Goal: Information Seeking & Learning: Understand process/instructions

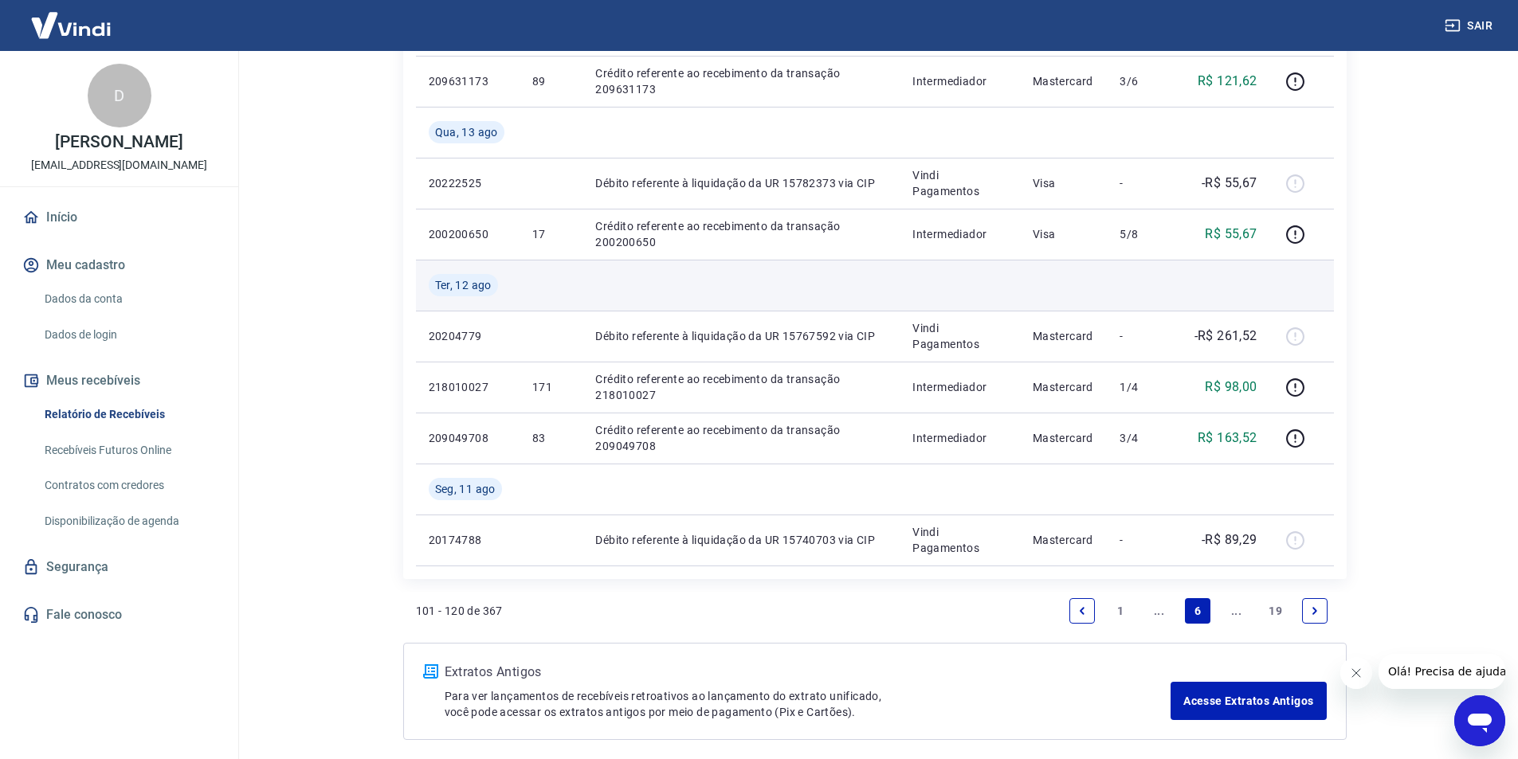
scroll to position [1256, 0]
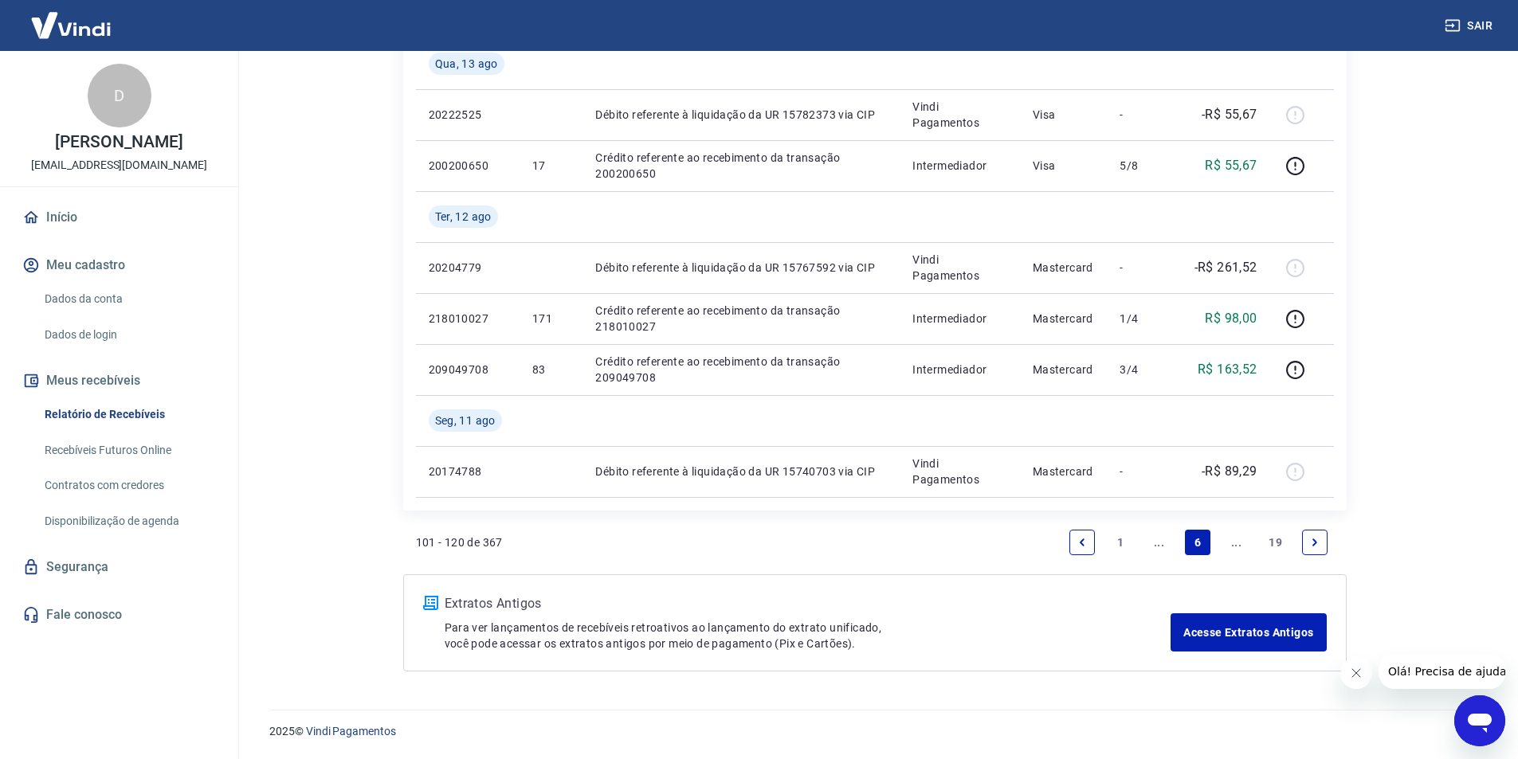
click at [1119, 541] on link "1" at bounding box center [1119, 542] width 25 height 25
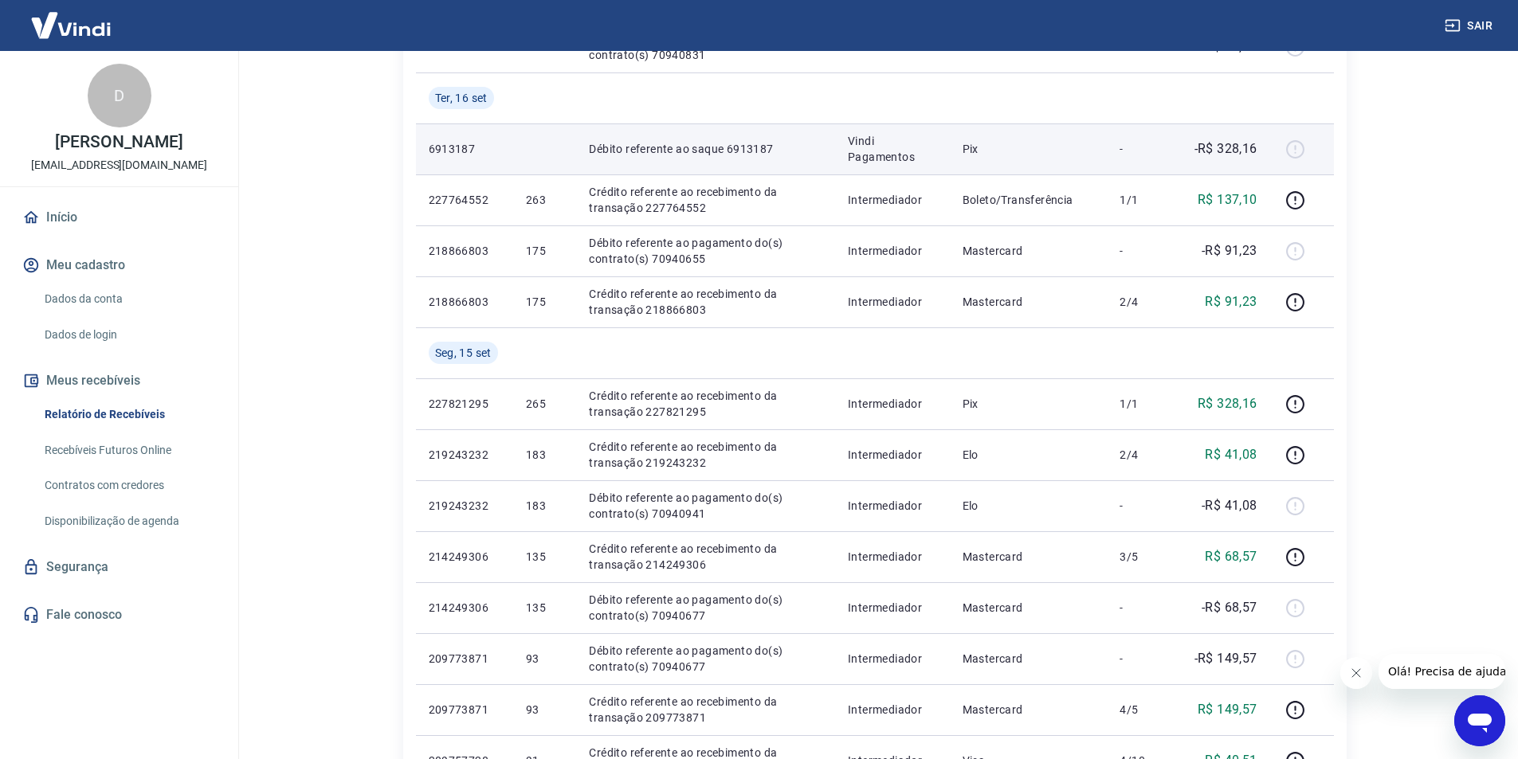
scroll to position [717, 0]
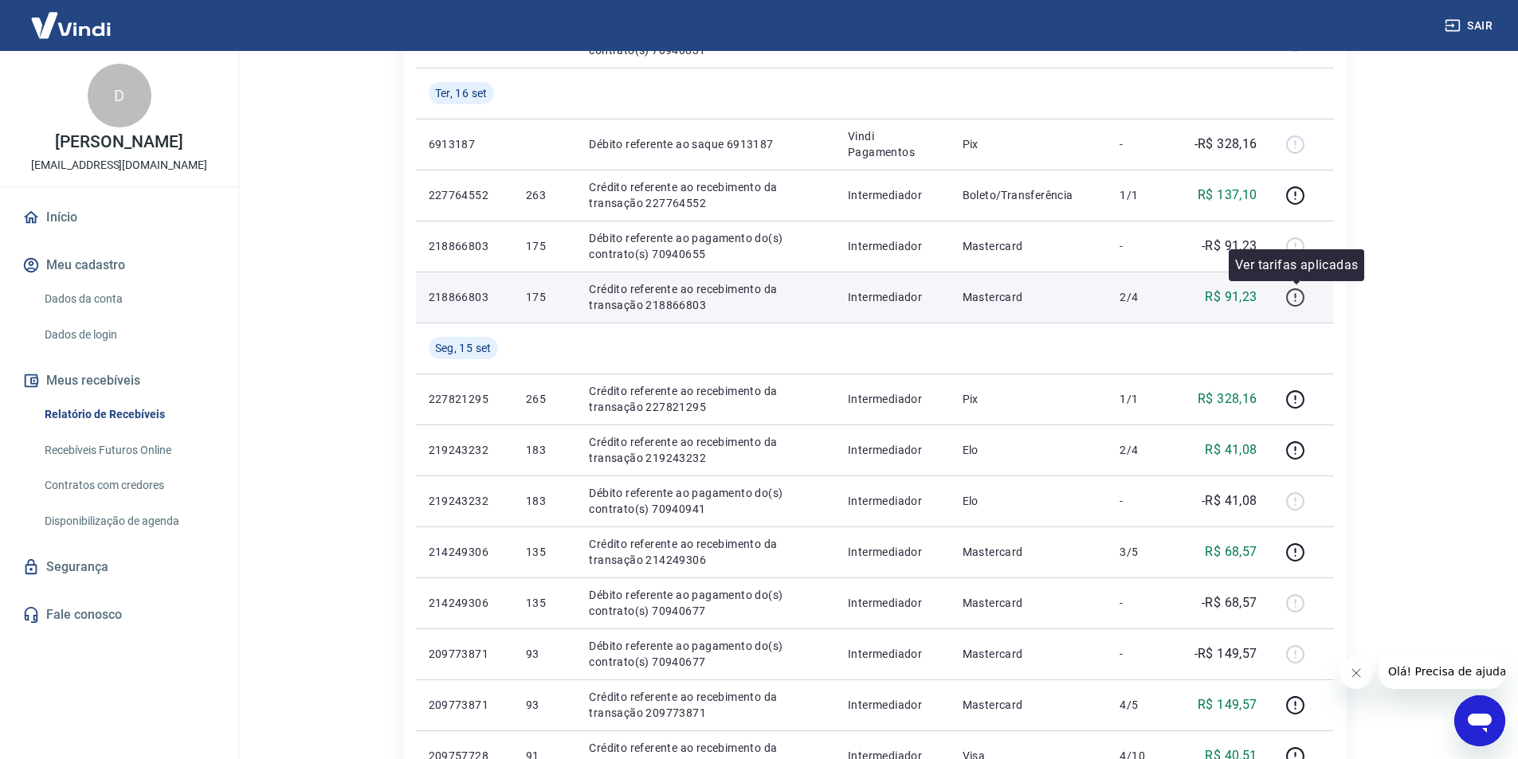
click at [1296, 298] on icon "button" at bounding box center [1295, 298] width 20 height 20
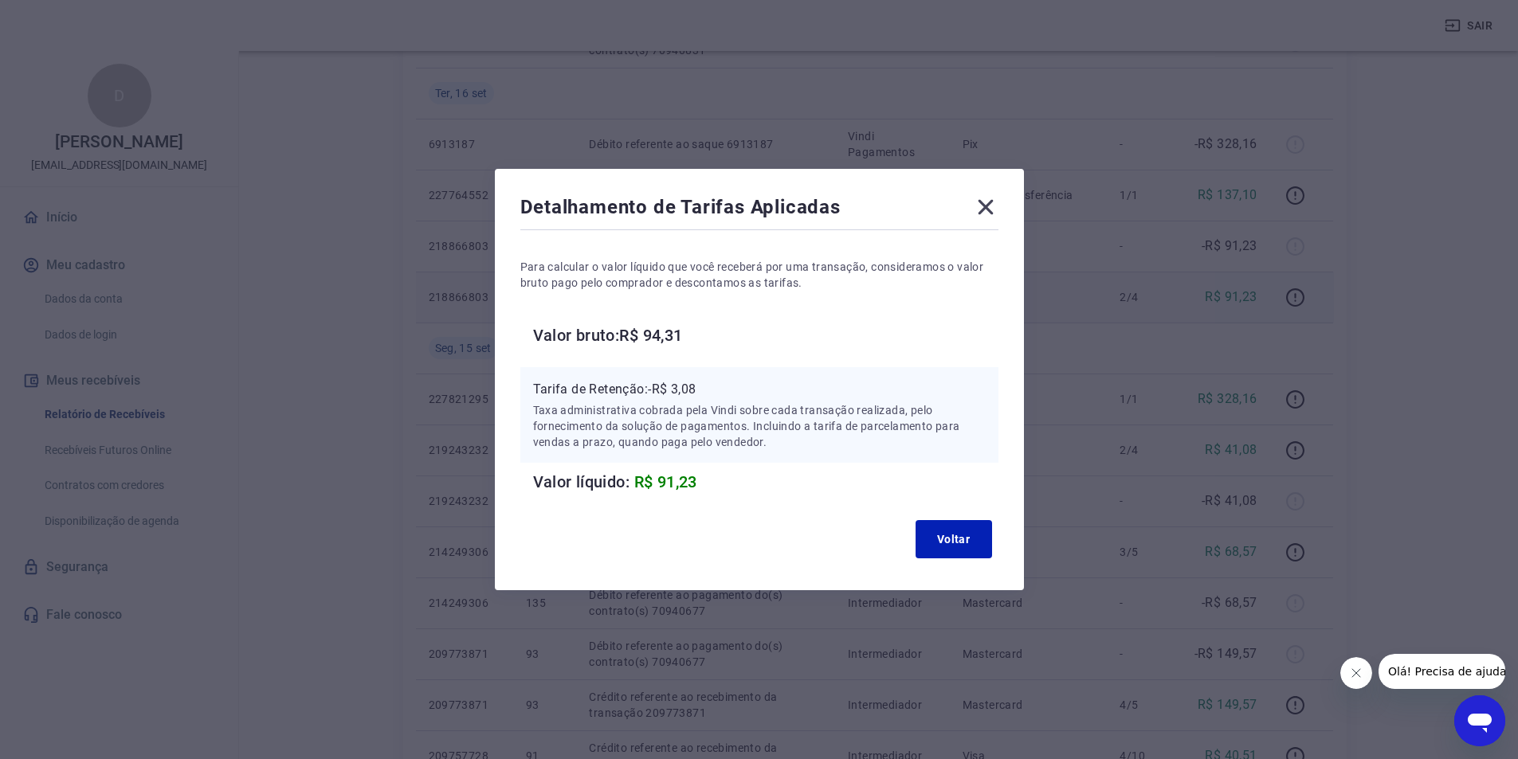
drag, startPoint x: 947, startPoint y: 194, endPoint x: 756, endPoint y: 230, distance: 193.9
click at [756, 229] on div "Detalhamento de Tarifas Aplicadas Para calcular o valor líquido que você recebe…" at bounding box center [759, 379] width 529 height 421
click at [950, 537] on button "Voltar" at bounding box center [953, 539] width 76 height 38
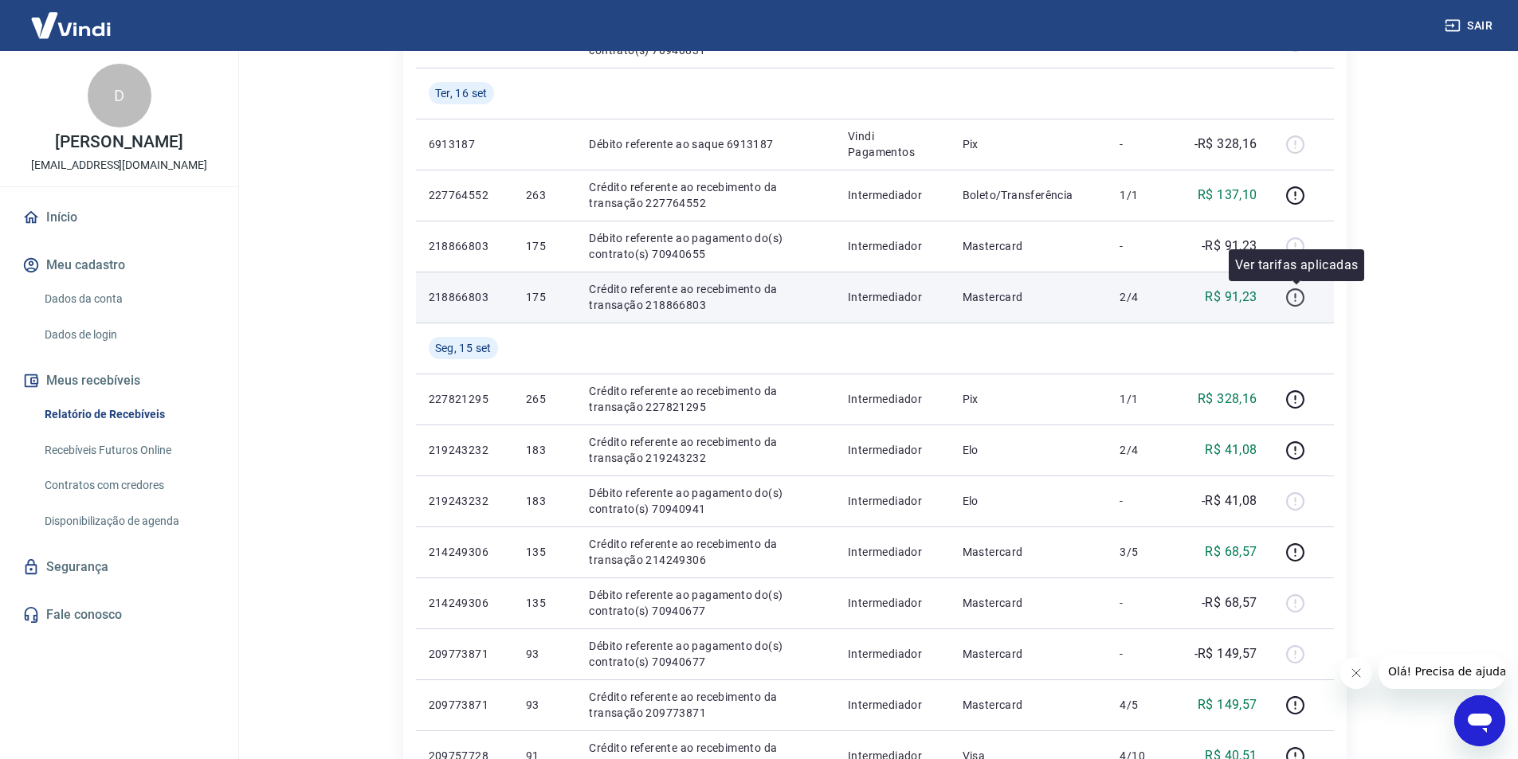
click at [1299, 299] on icon "button" at bounding box center [1295, 298] width 20 height 20
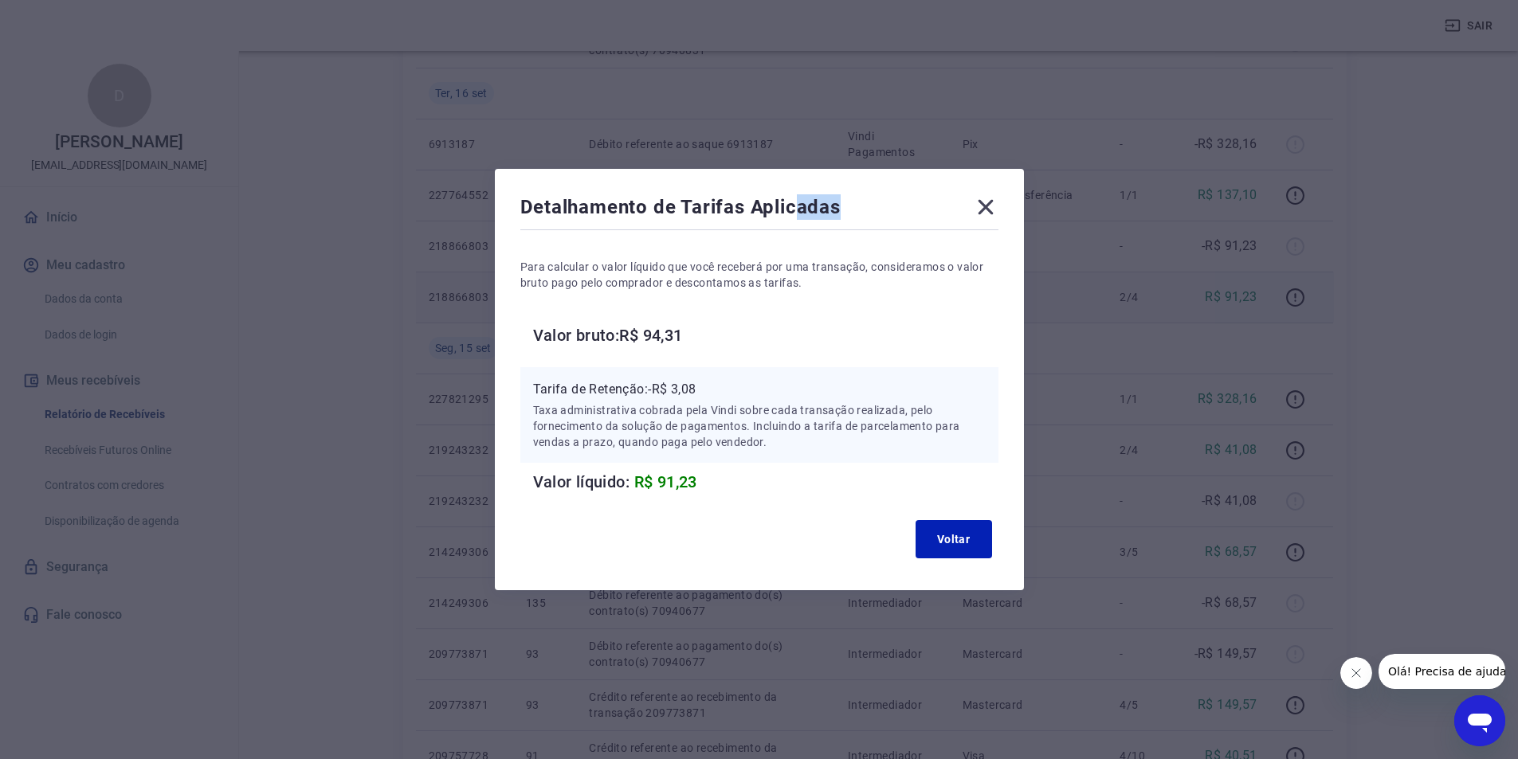
drag, startPoint x: 798, startPoint y: 184, endPoint x: 902, endPoint y: 180, distance: 103.7
click at [902, 180] on div "Detalhamento de Tarifas Aplicadas Para calcular o valor líquido que você recebe…" at bounding box center [759, 379] width 529 height 421
click at [966, 536] on button "Voltar" at bounding box center [953, 539] width 76 height 38
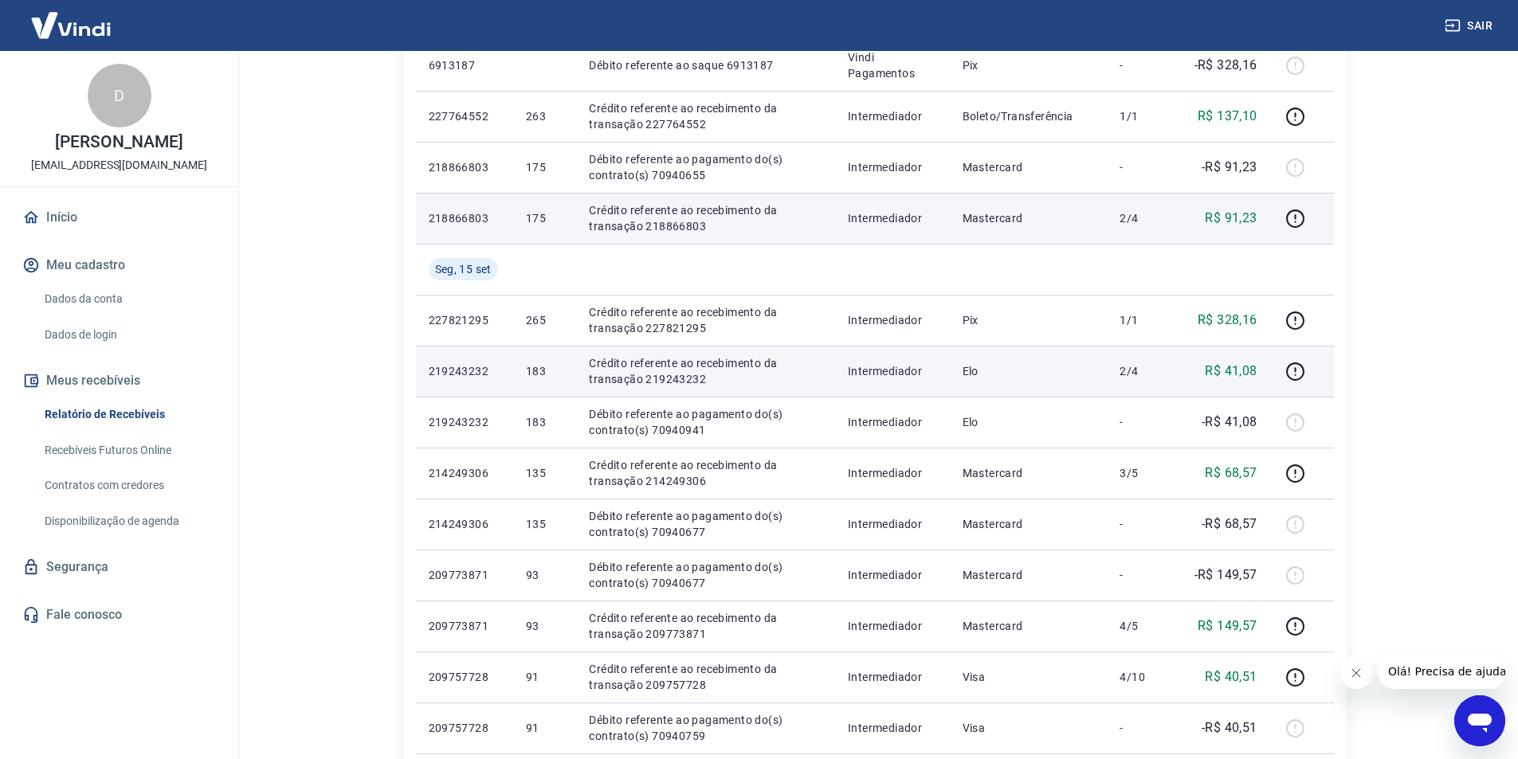
scroll to position [1052, 0]
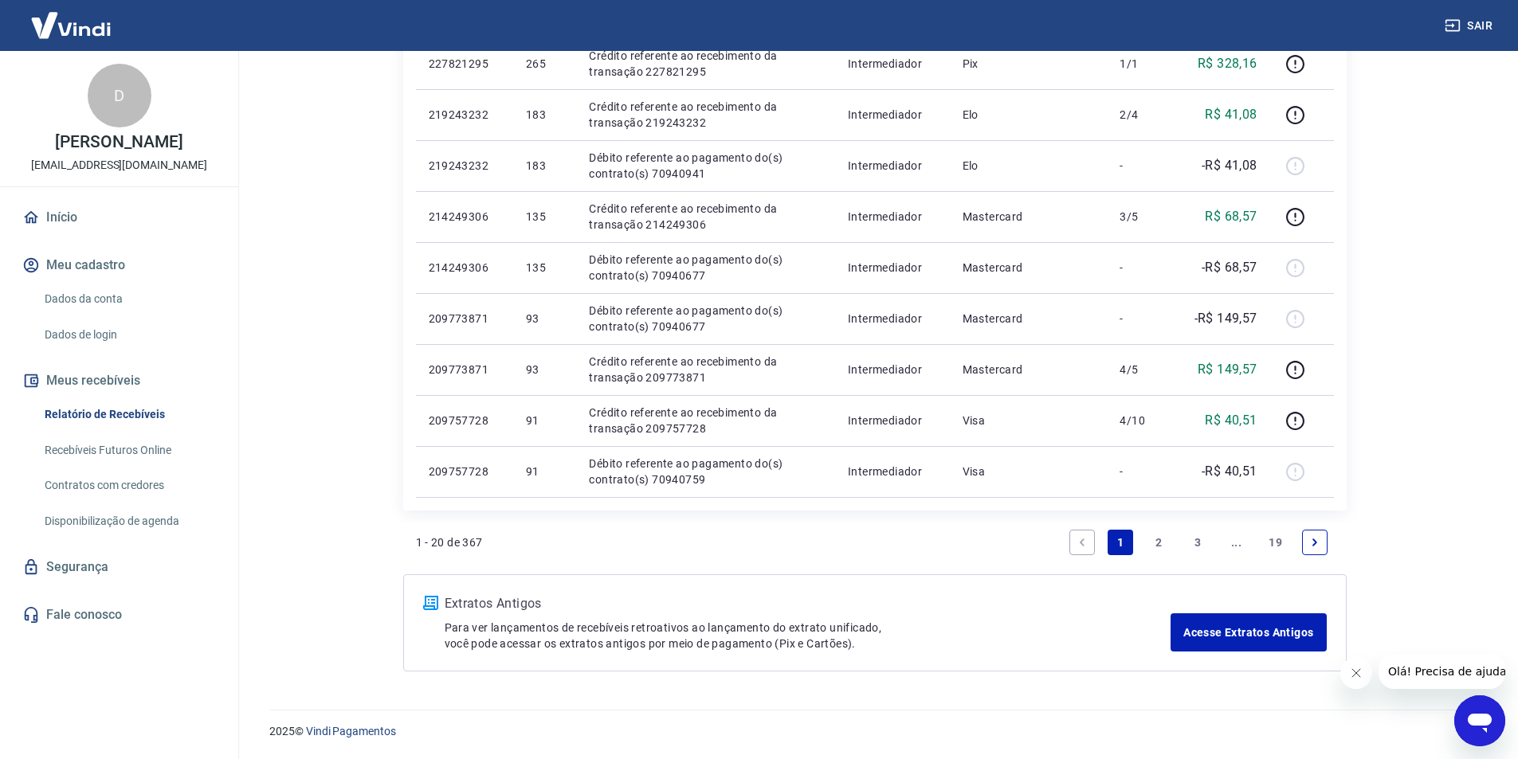
click at [1233, 542] on link "..." at bounding box center [1236, 542] width 25 height 25
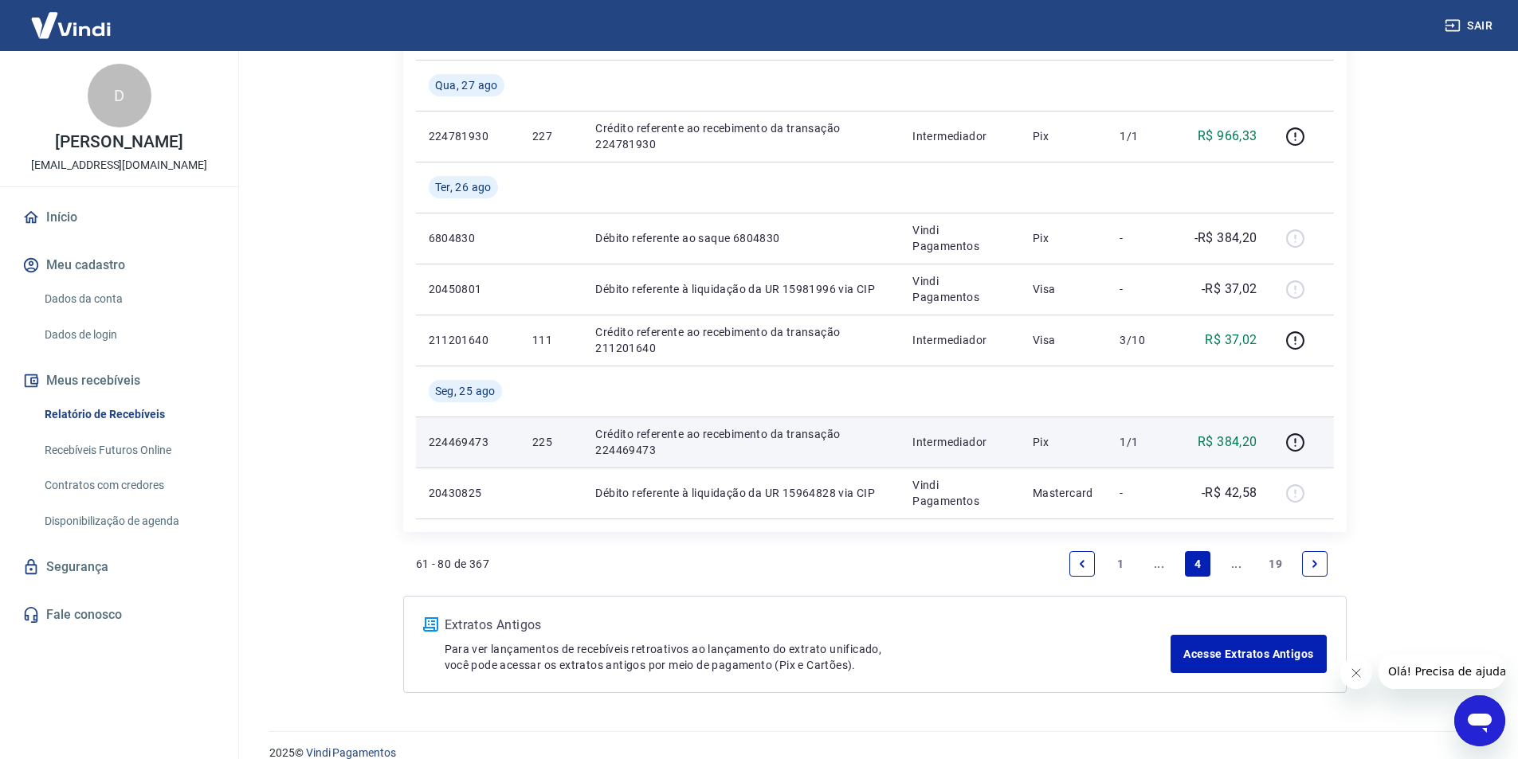
scroll to position [1256, 0]
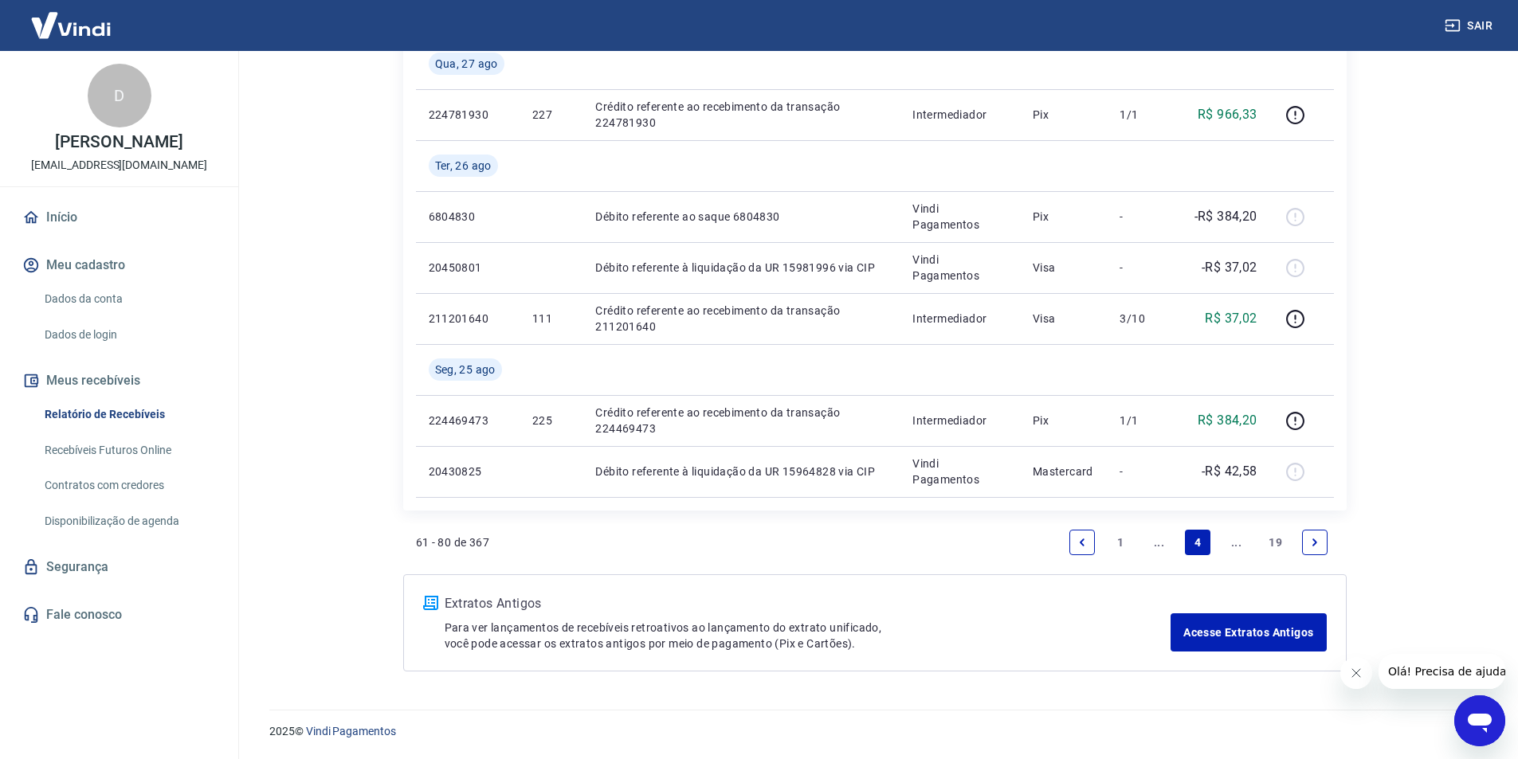
click at [1237, 546] on link "..." at bounding box center [1236, 542] width 25 height 25
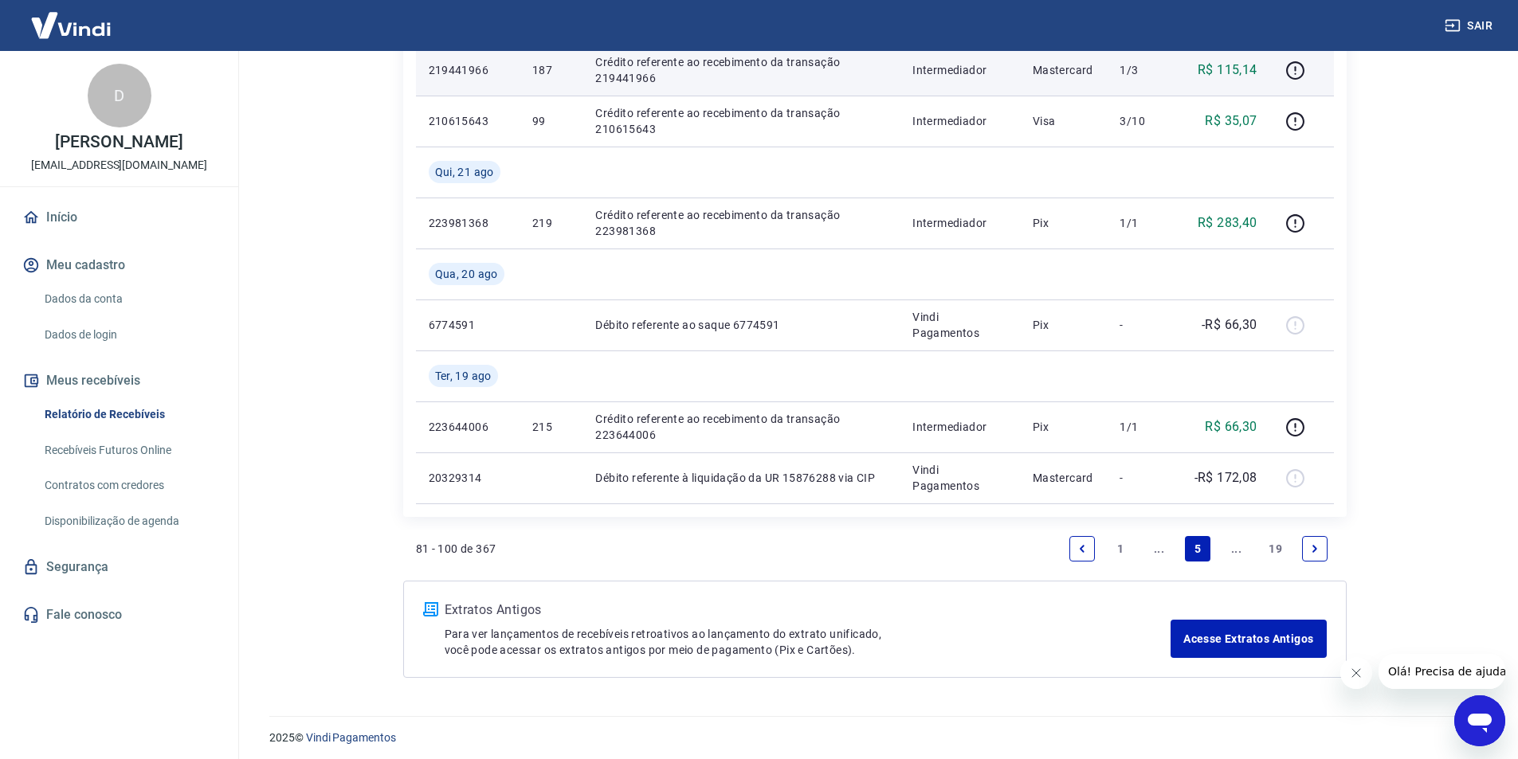
scroll to position [1205, 0]
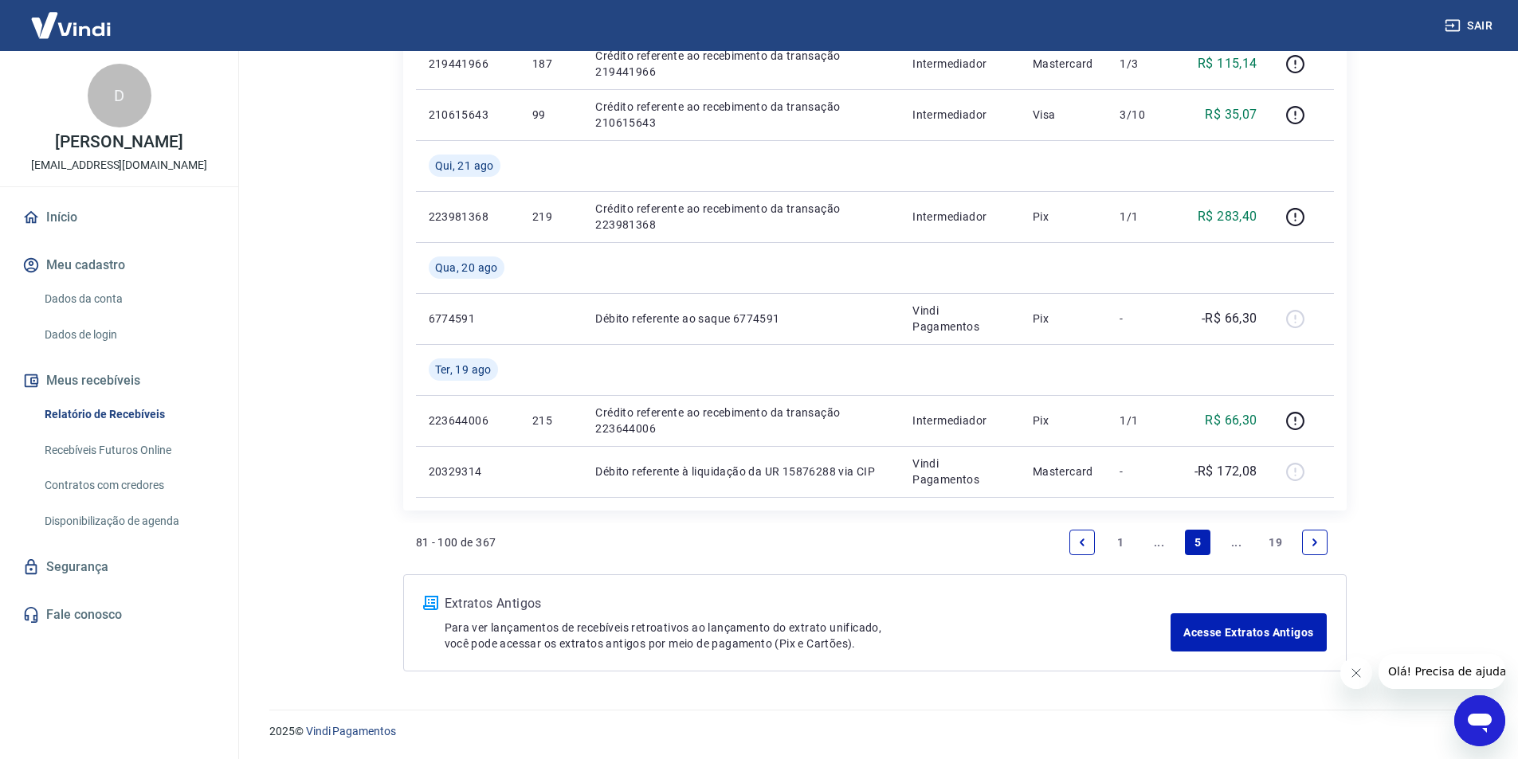
click at [1236, 546] on link "..." at bounding box center [1236, 542] width 25 height 25
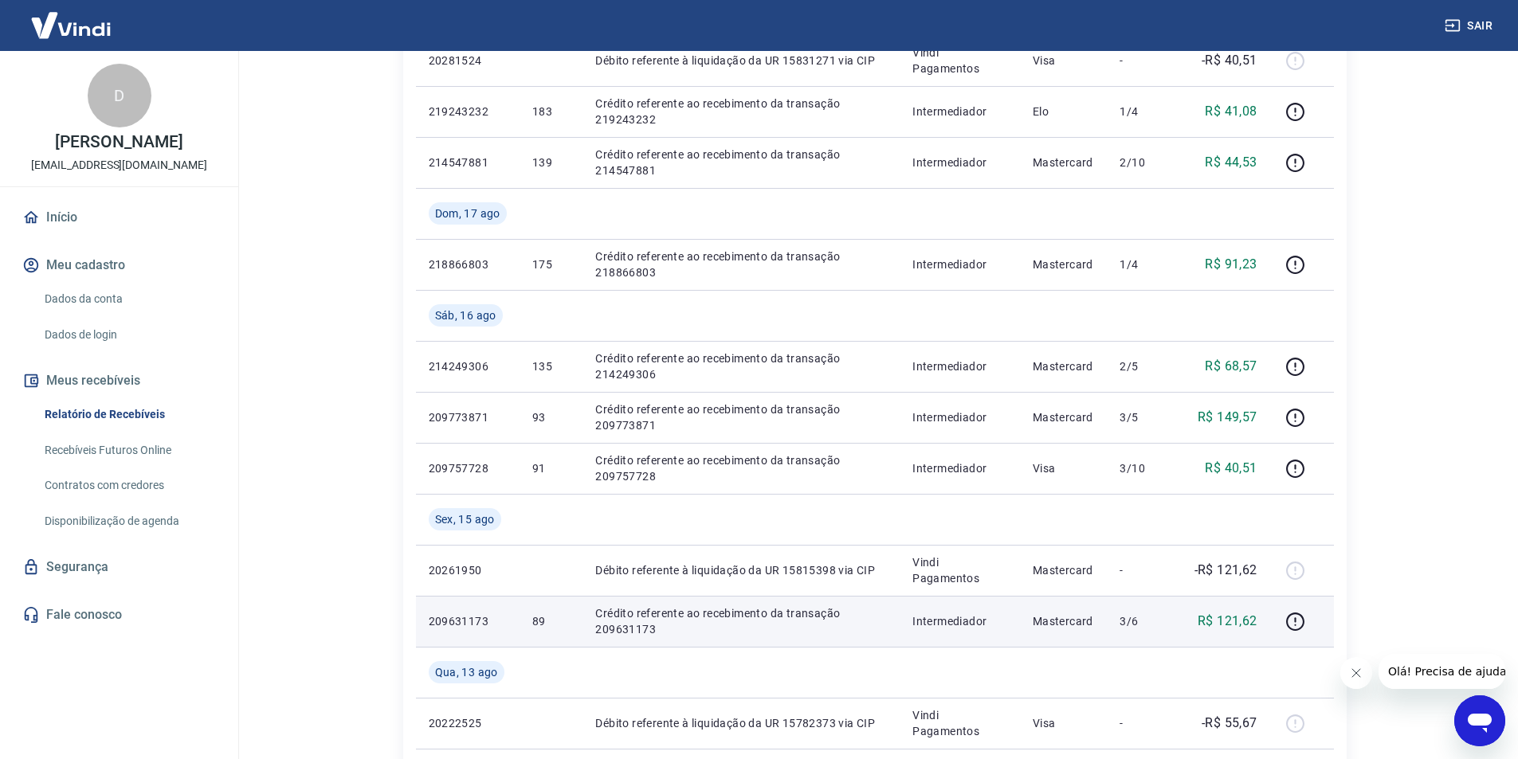
scroll to position [619, 0]
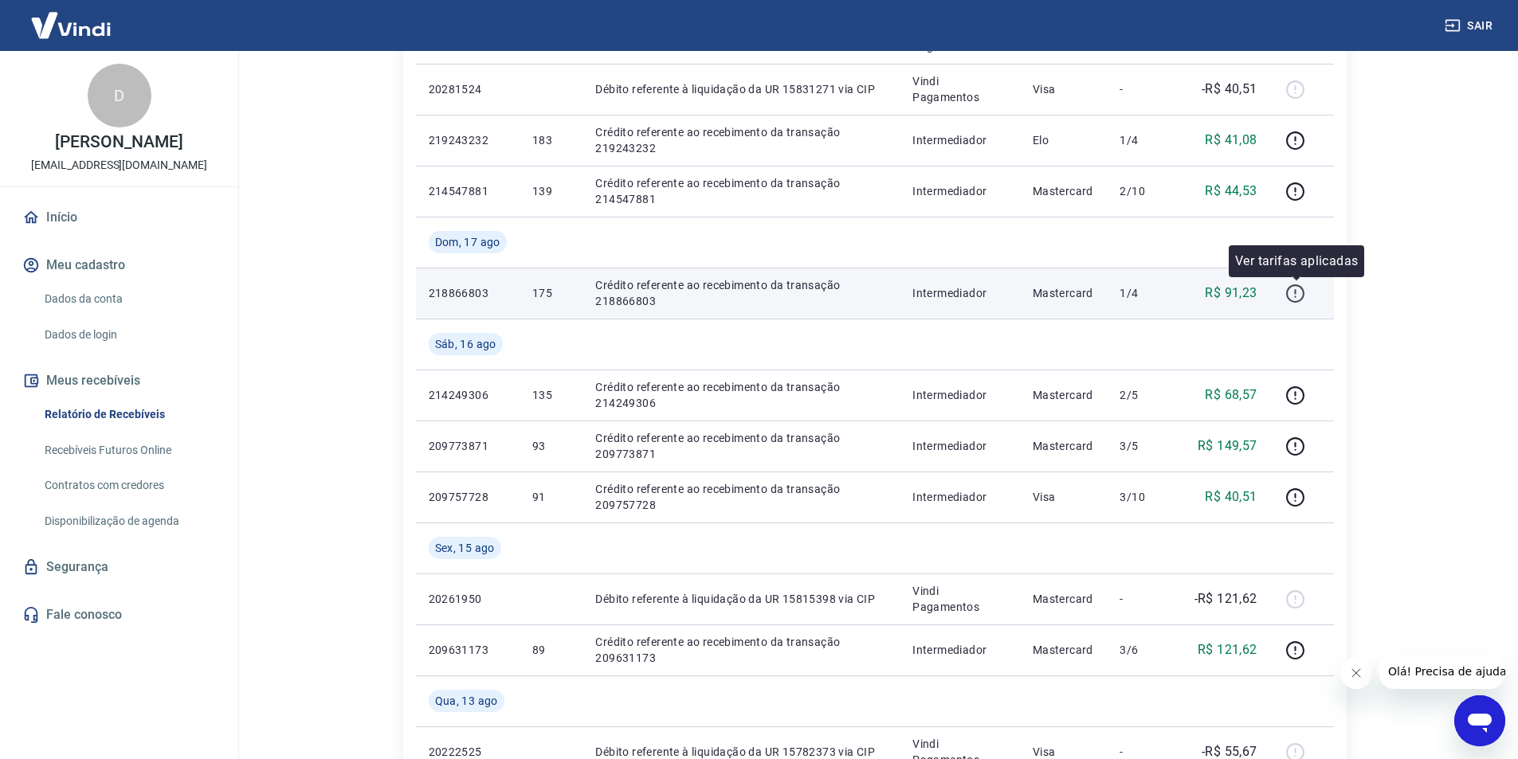
click at [1298, 291] on icon "button" at bounding box center [1295, 294] width 20 height 20
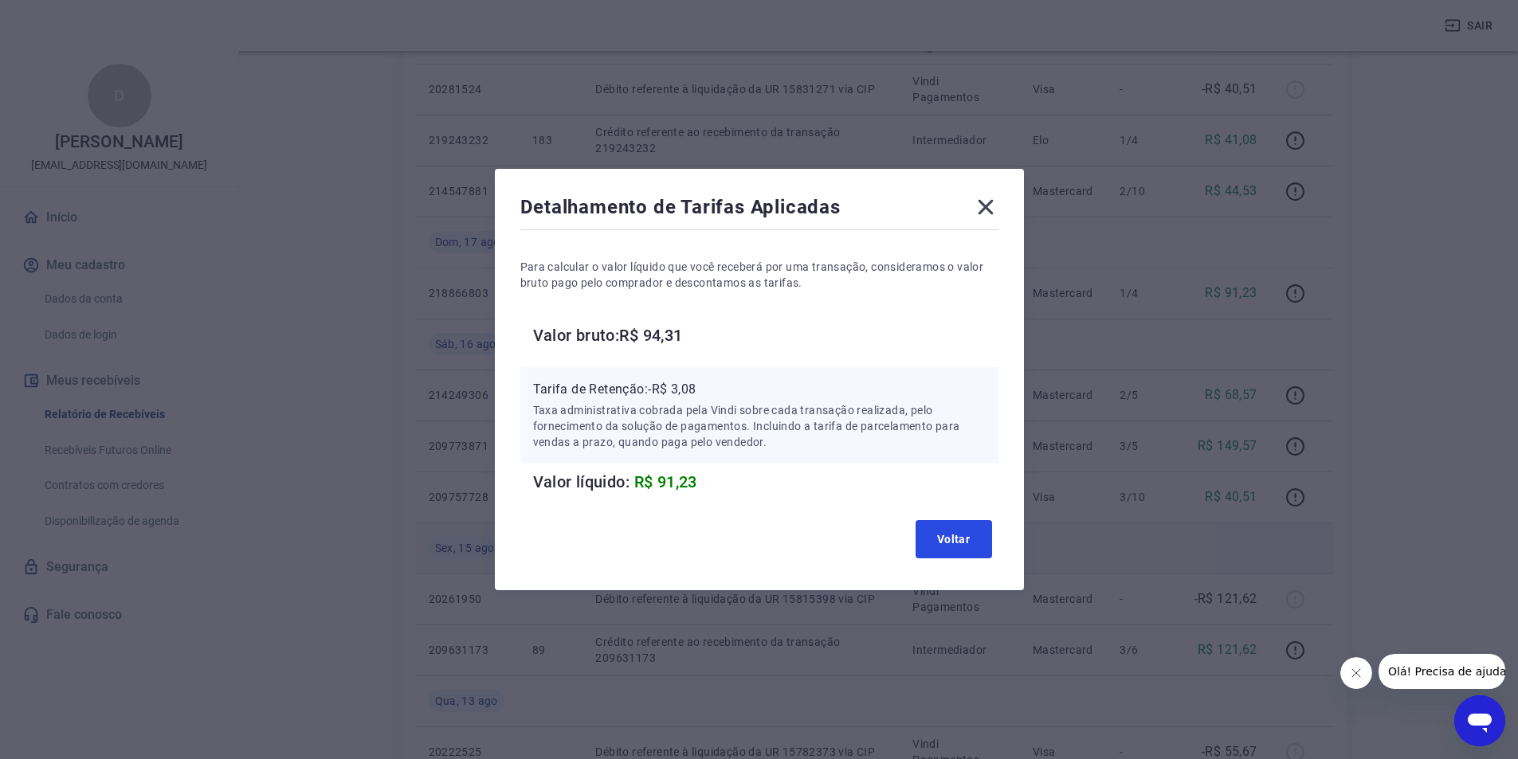
click at [961, 541] on button "Voltar" at bounding box center [953, 539] width 76 height 38
